Goal: Use online tool/utility: Use online tool/utility

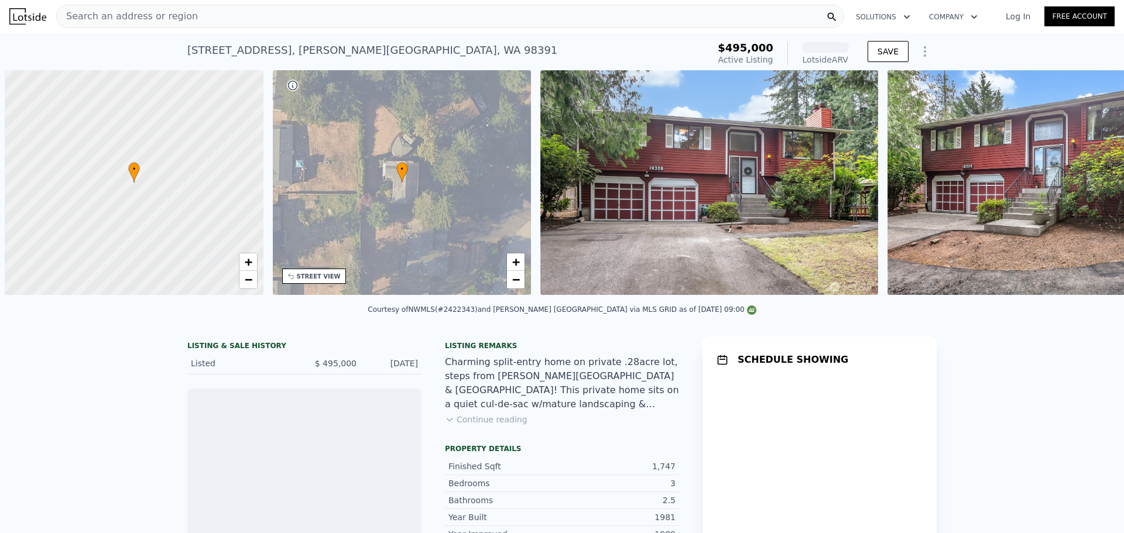
scroll to position [0, 5]
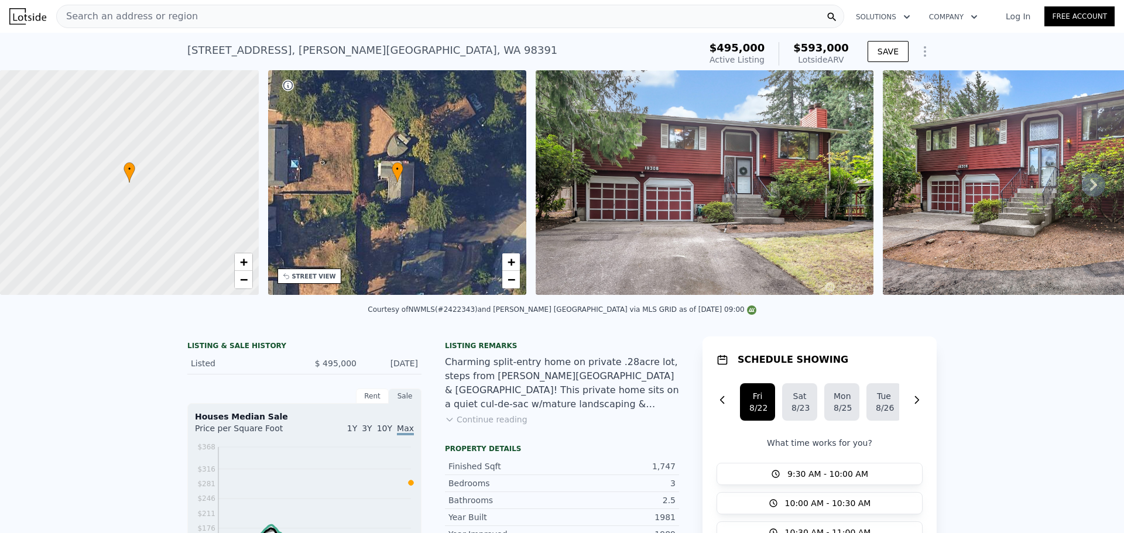
click at [470, 426] on button "Continue reading" at bounding box center [486, 420] width 83 height 12
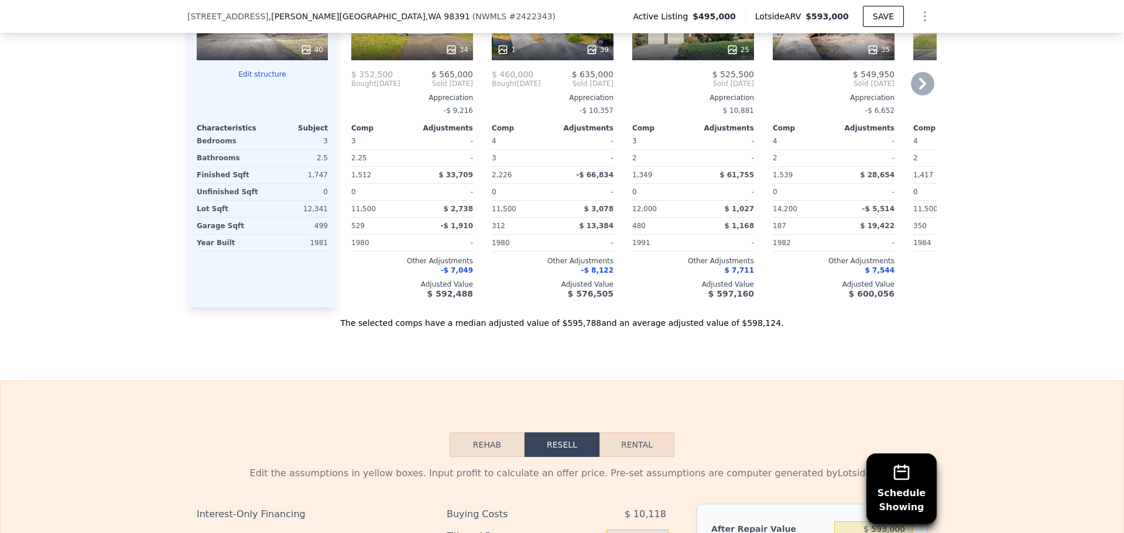
scroll to position [1635, 0]
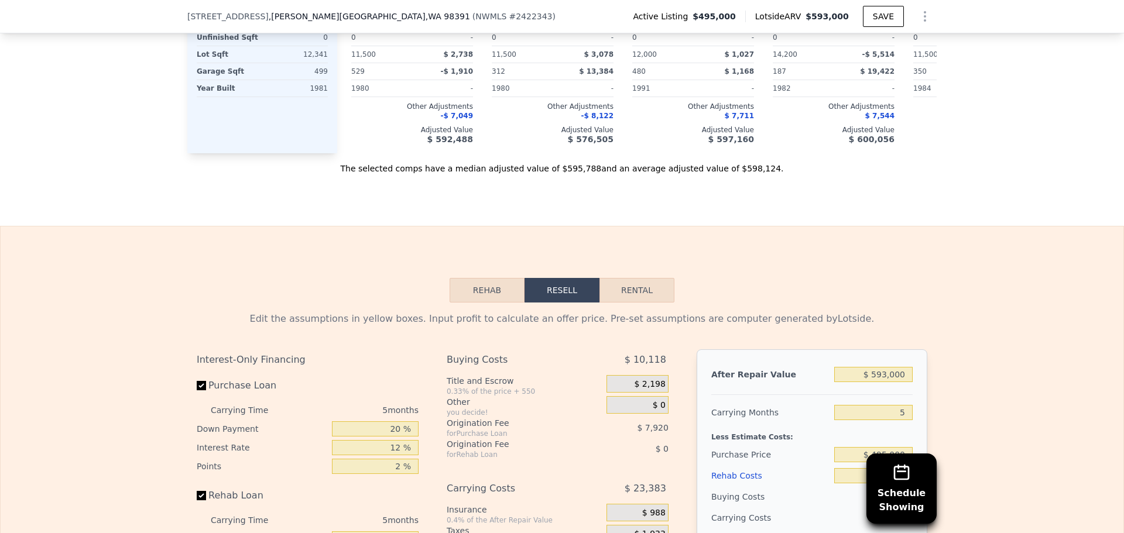
click at [627, 278] on button "Rental" at bounding box center [637, 290] width 75 height 25
select select "30"
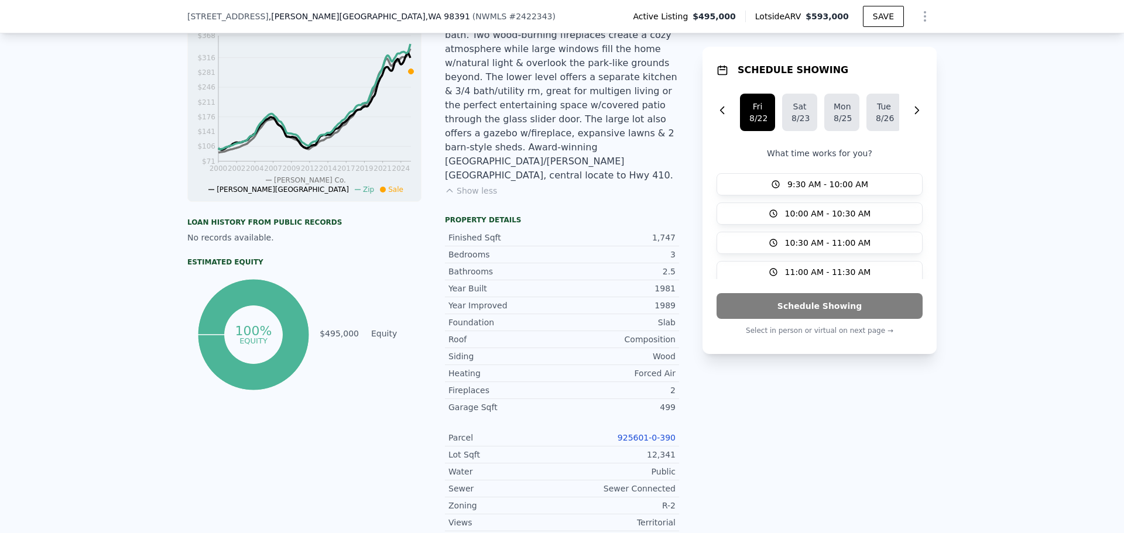
scroll to position [523, 0]
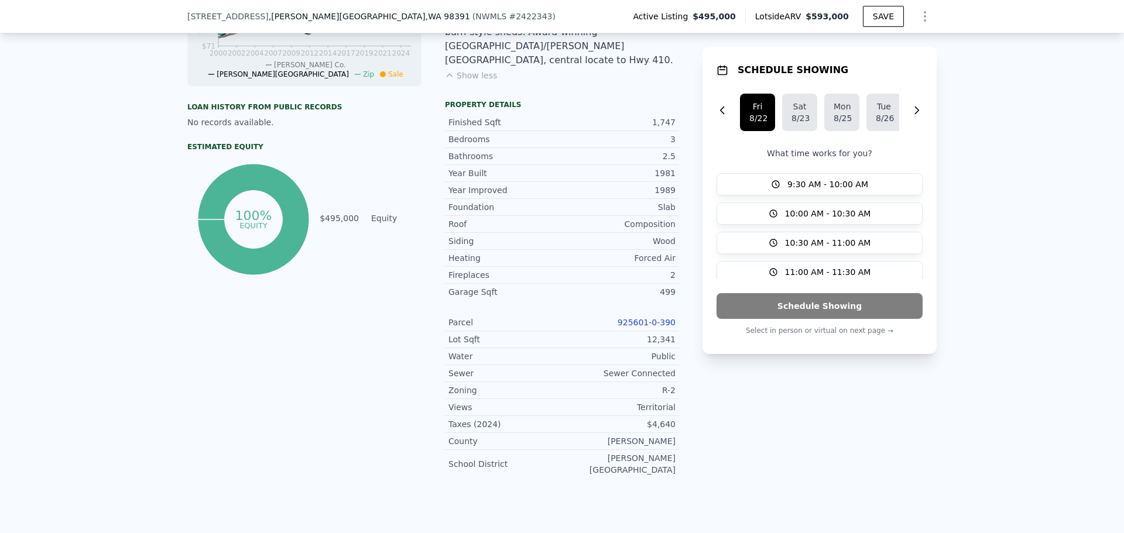
click at [645, 318] on link "925601-0-390" at bounding box center [647, 322] width 58 height 9
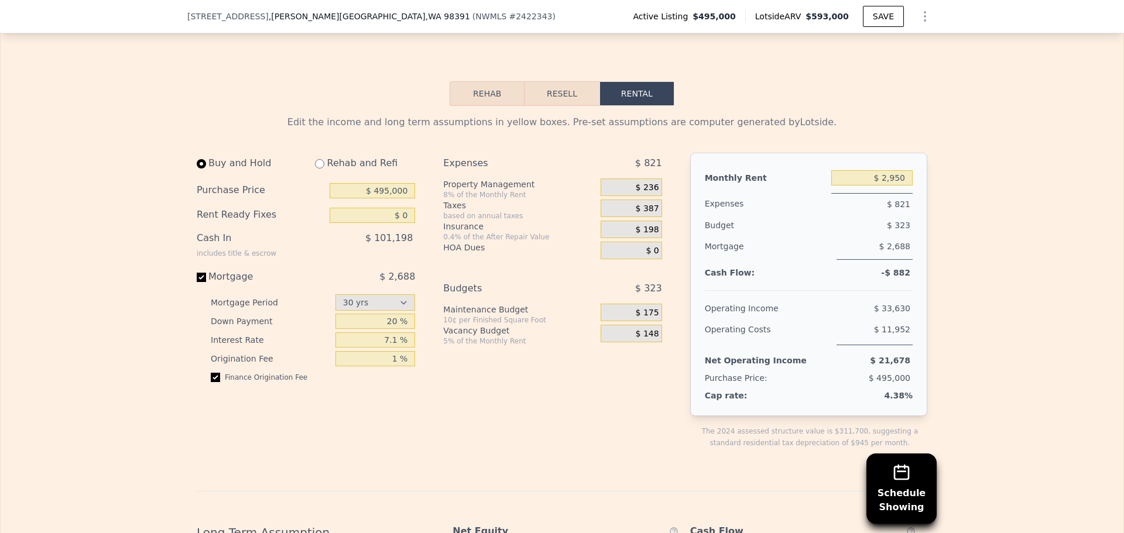
scroll to position [1811, 0]
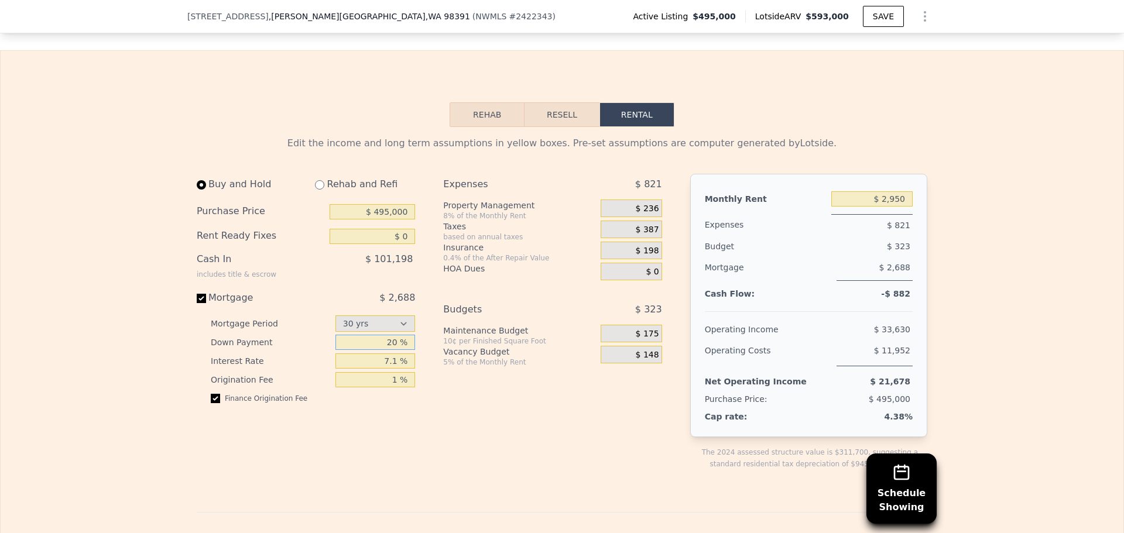
drag, startPoint x: 395, startPoint y: 303, endPoint x: 371, endPoint y: 311, distance: 24.8
click at [371, 335] on input "20 %" at bounding box center [375, 342] width 80 height 15
click at [455, 423] on div "Expenses $ 821 Property Management 8% of the Monthly Rent $ 236 Taxes based on …" at bounding box center [557, 331] width 228 height 315
drag, startPoint x: 396, startPoint y: 307, endPoint x: 380, endPoint y: 309, distance: 16.5
click at [380, 335] on input "20 %" at bounding box center [375, 342] width 80 height 15
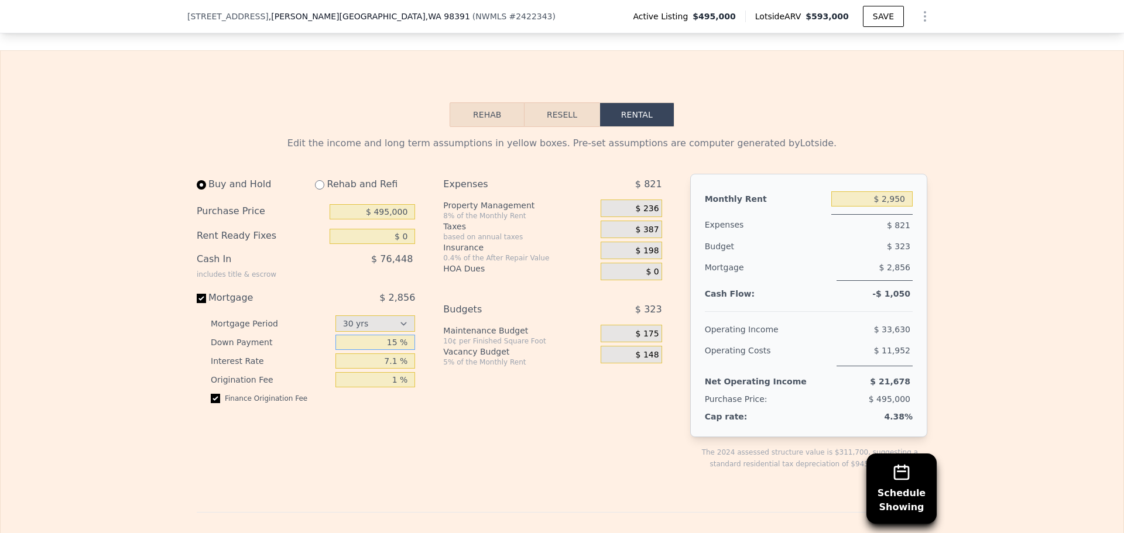
type input "15 %"
drag, startPoint x: 393, startPoint y: 326, endPoint x: 383, endPoint y: 327, distance: 10.6
click at [383, 354] on input "7.1 %" at bounding box center [375, 361] width 80 height 15
type input "6.5 %"
drag, startPoint x: 383, startPoint y: 172, endPoint x: 407, endPoint y: 213, distance: 47.5
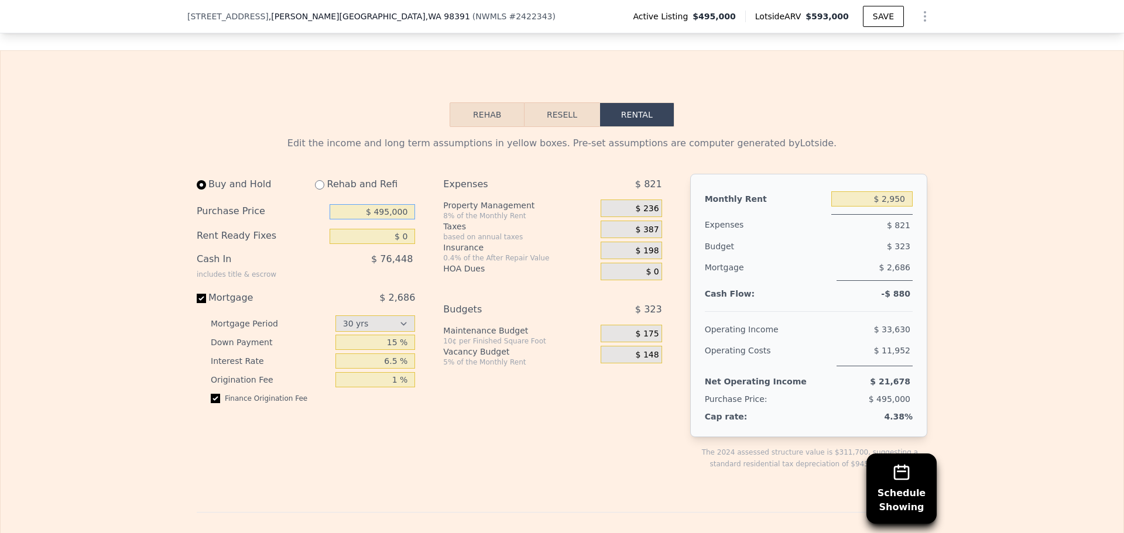
click at [383, 204] on input "$ 495,000" at bounding box center [372, 211] width 85 height 15
type input "$ 465,000"
click at [457, 426] on div "Expenses $ 821 Property Management 8% of the Monthly Rent $ 236 Taxes based on …" at bounding box center [557, 331] width 228 height 315
drag, startPoint x: 394, startPoint y: 306, endPoint x: 388, endPoint y: 309, distance: 6.3
click at [388, 335] on input "15 %" at bounding box center [375, 342] width 80 height 15
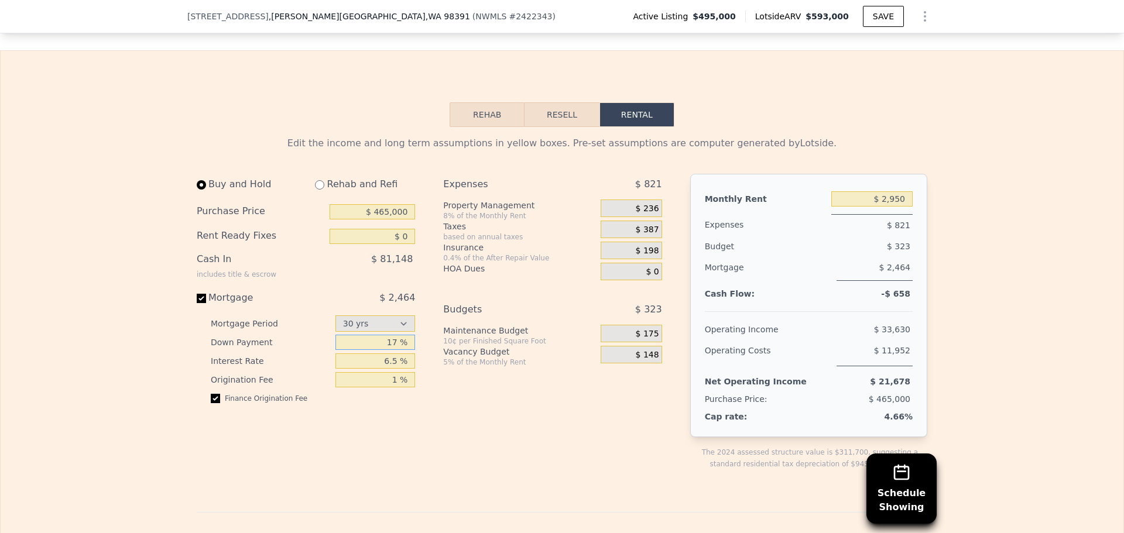
type input "17 %"
click at [436, 393] on div "Buy and Hold Rehab and Refi Purchase Price $ 465,000 Rent Ready Fixes $ 0 Cash …" at bounding box center [434, 331] width 475 height 315
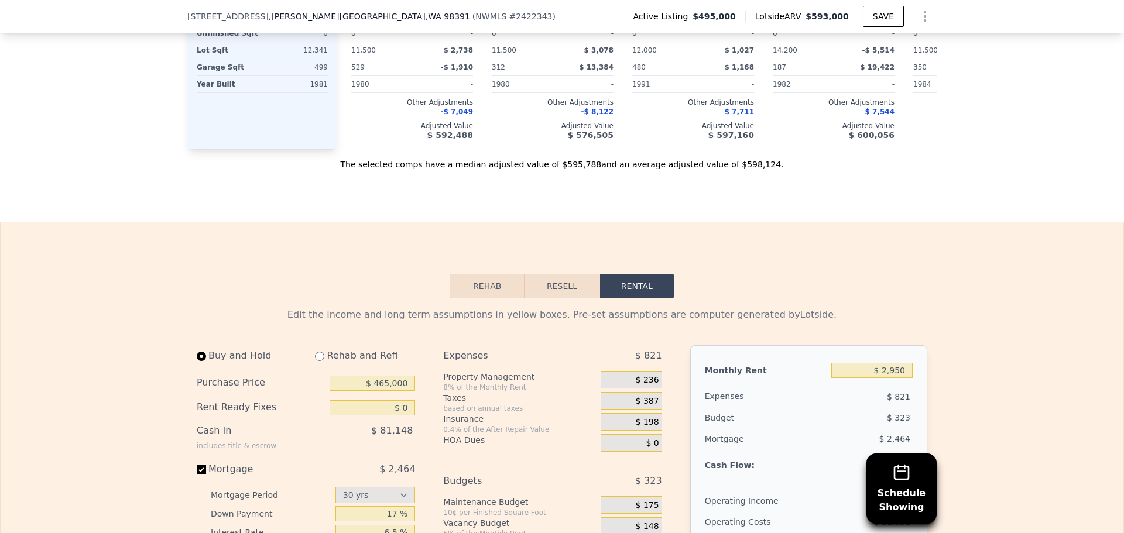
scroll to position [1757, 0]
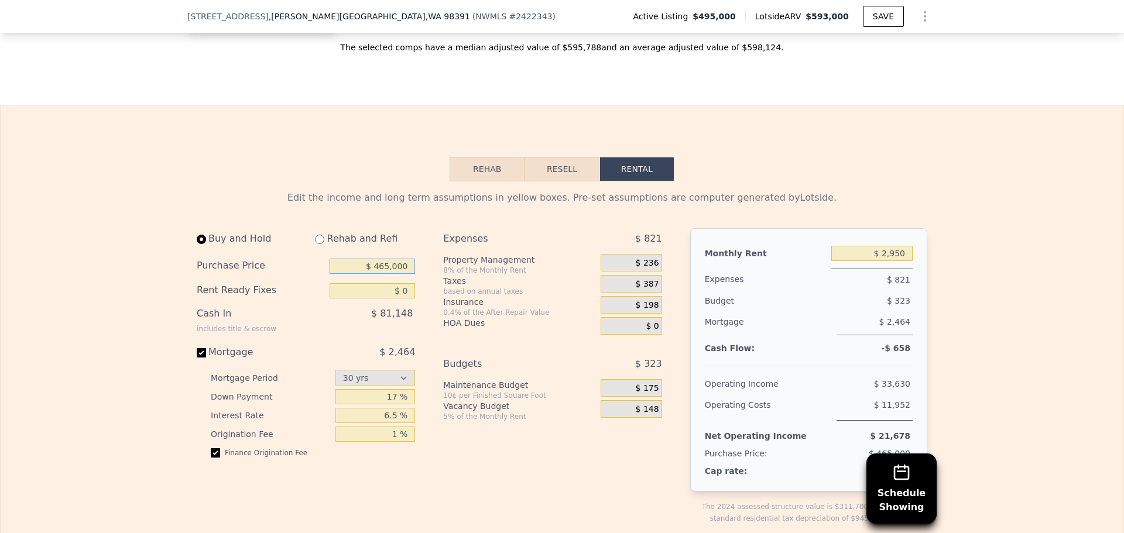
drag, startPoint x: 383, startPoint y: 225, endPoint x: 409, endPoint y: 268, distance: 49.7
click at [383, 259] on input "$ 465,000" at bounding box center [372, 266] width 85 height 15
type input "$ 495,000"
click at [395, 389] on input "17 %" at bounding box center [375, 396] width 80 height 15
type input "15 %"
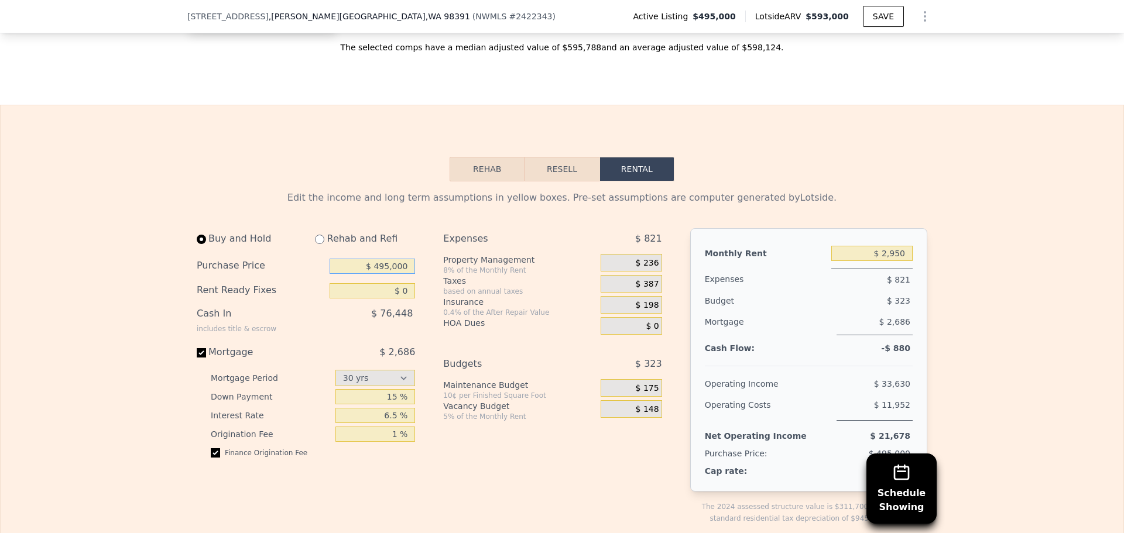
click at [384, 259] on input "$ 495,000" at bounding box center [372, 266] width 85 height 15
